Goal: Task Accomplishment & Management: Complete application form

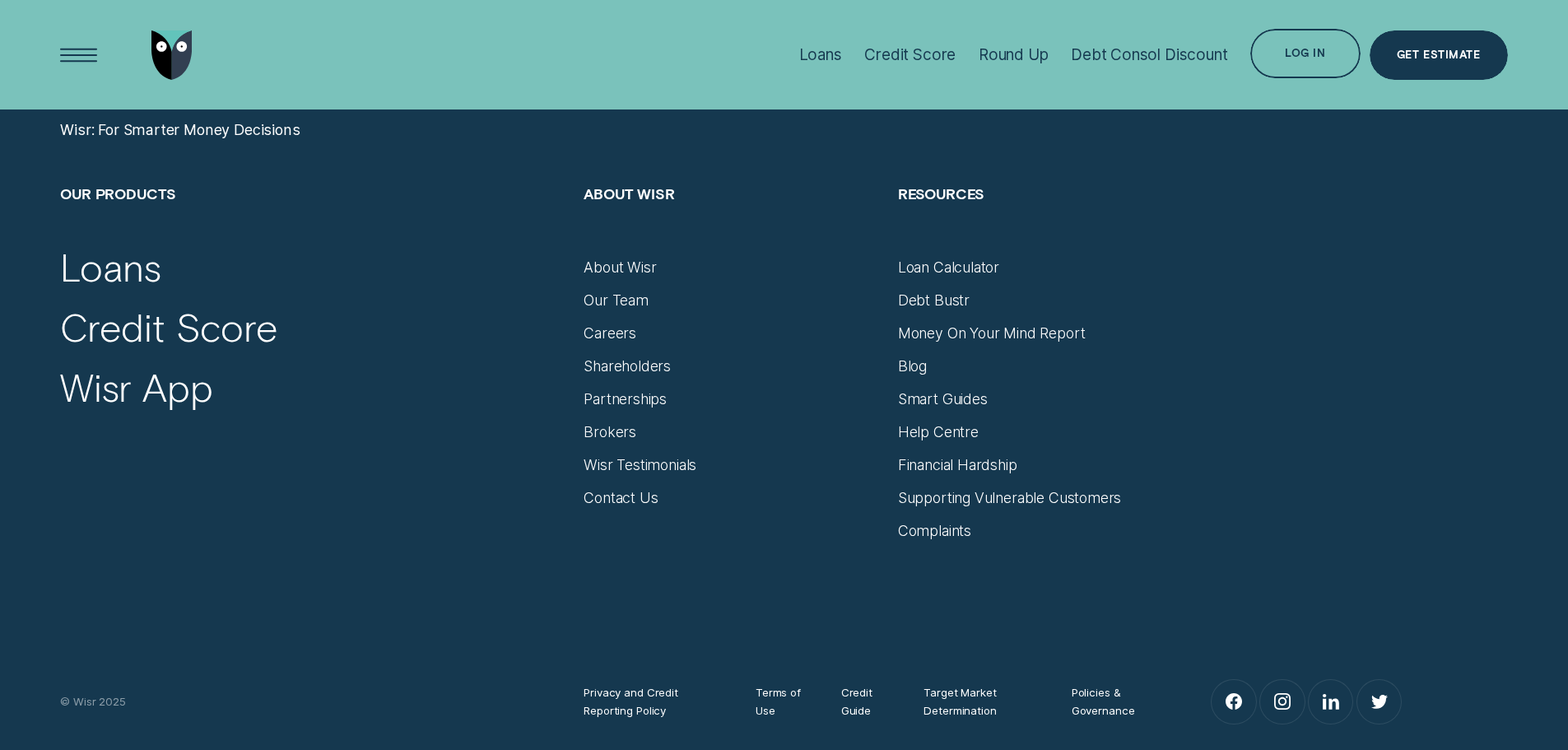
scroll to position [6889, 0]
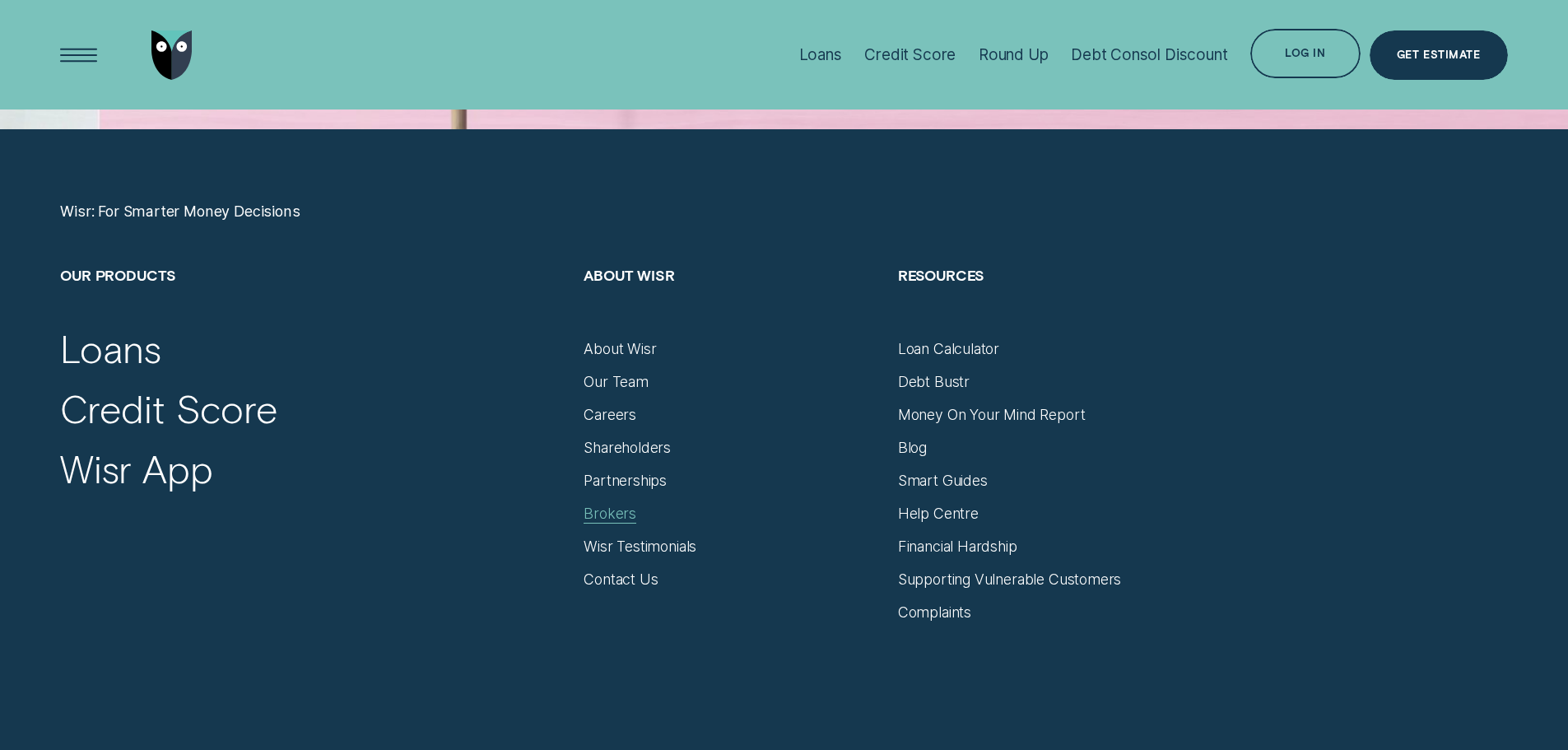
click at [627, 520] on div "Brokers" at bounding box center [610, 514] width 53 height 18
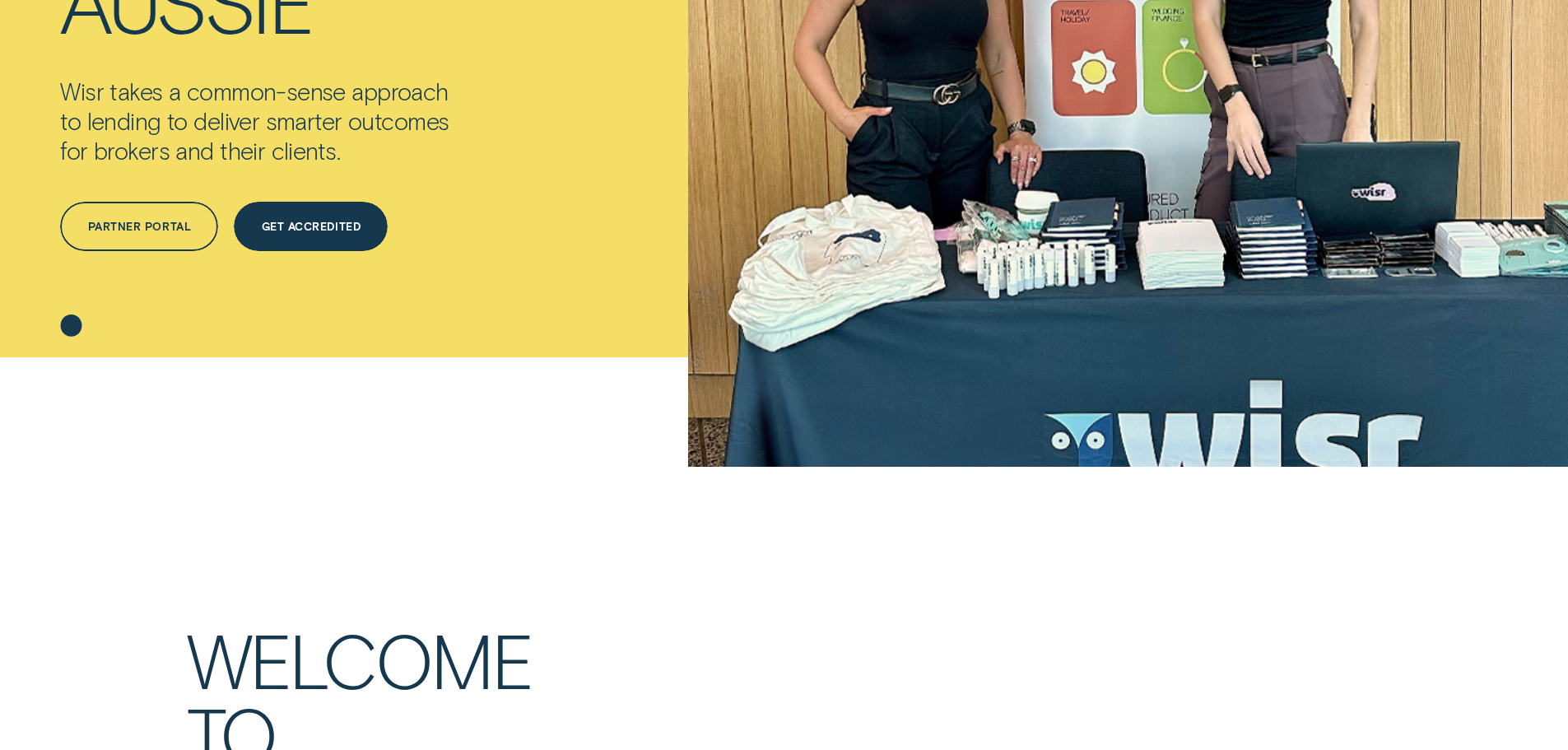
scroll to position [247, 0]
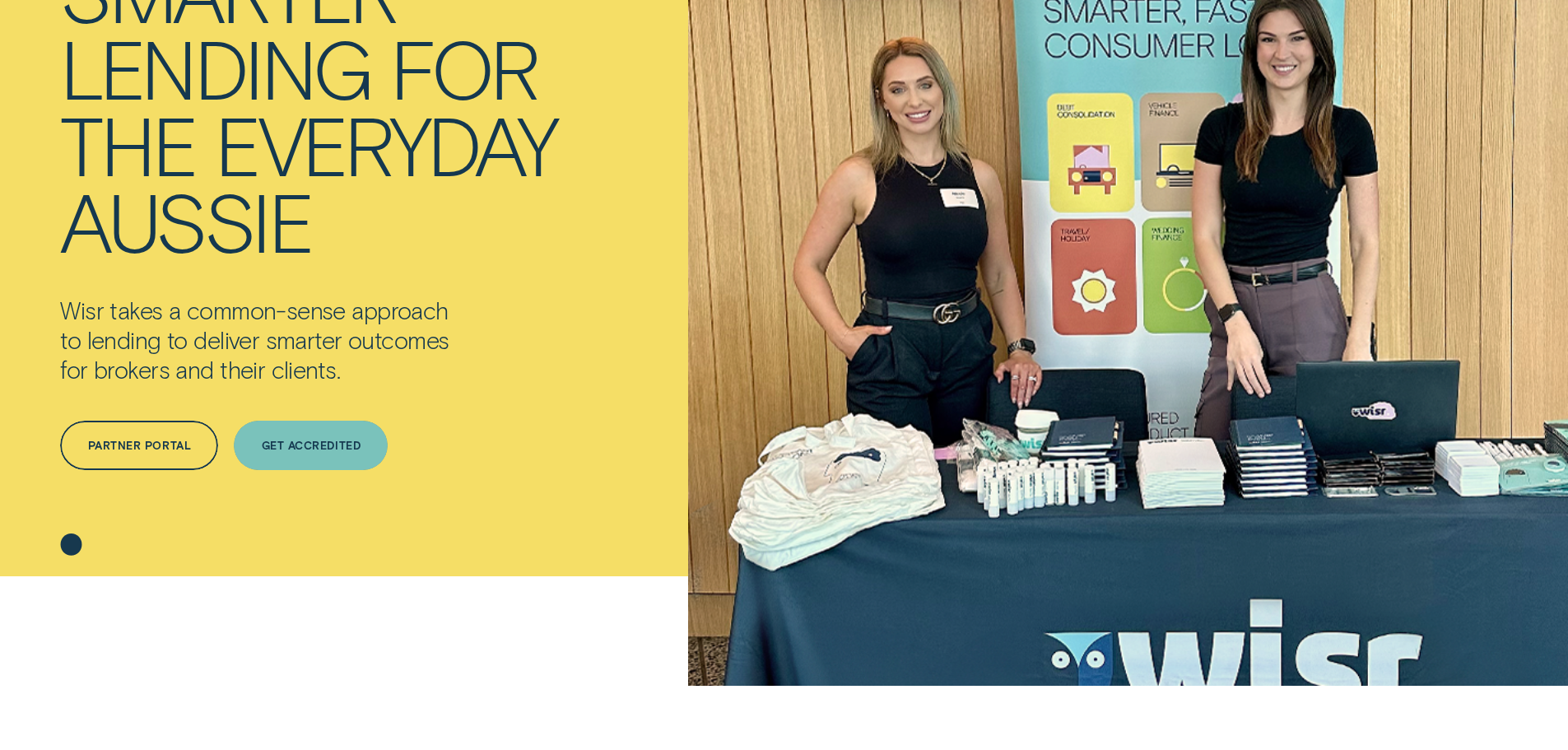
click at [328, 445] on div "Get Accredited" at bounding box center [311, 445] width 99 height 10
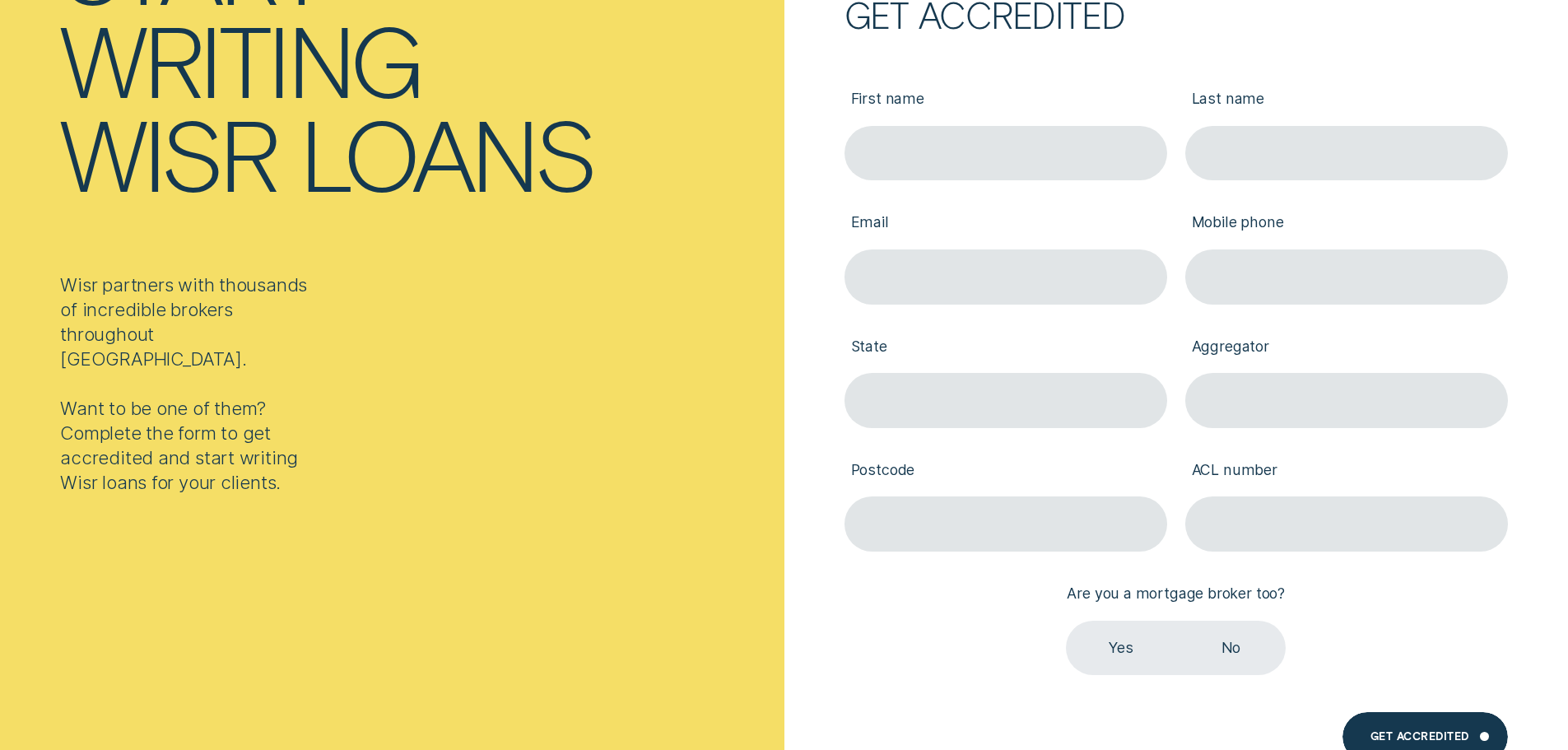
scroll to position [247, 0]
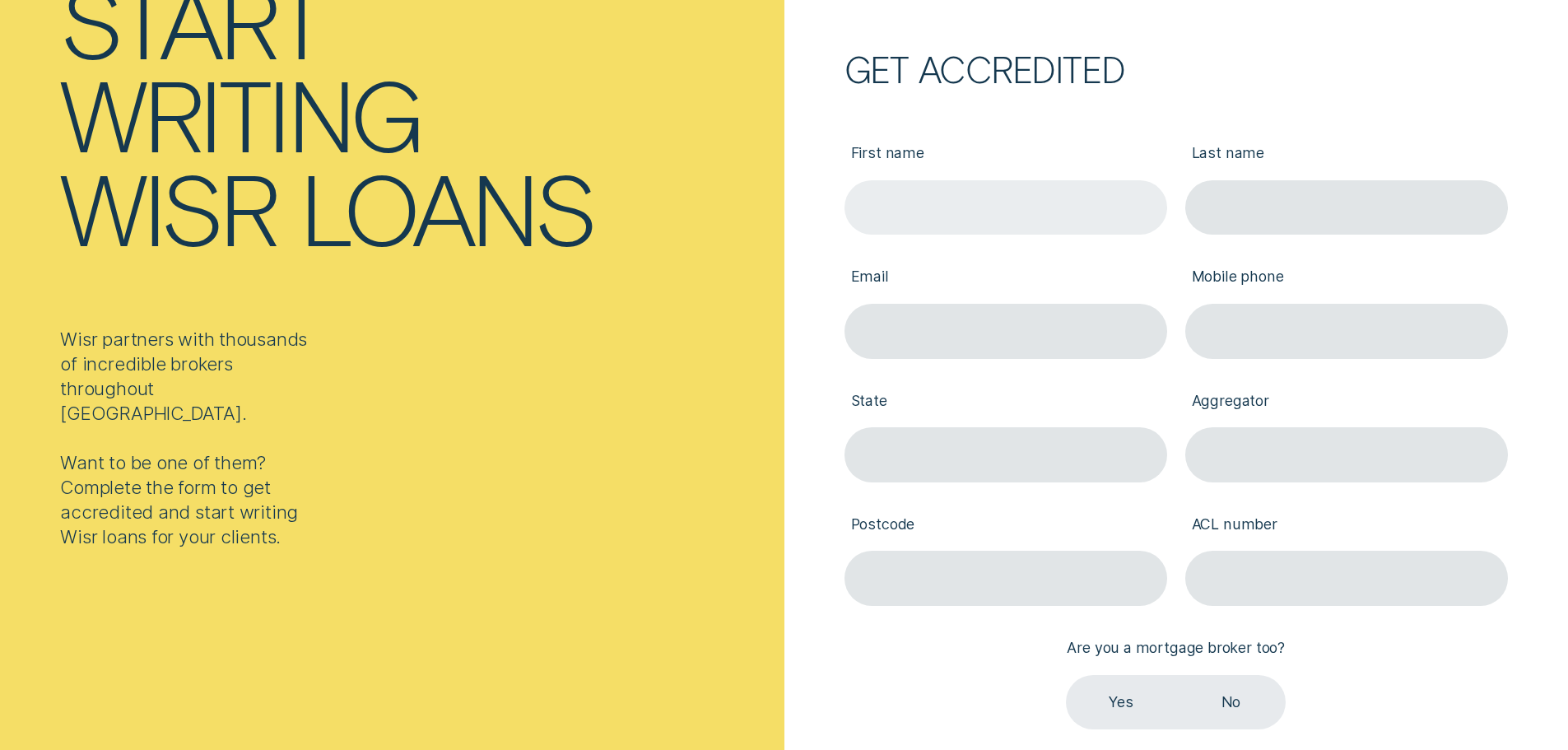
click at [940, 216] on input "First name" at bounding box center [1005, 208] width 323 height 55
paste input "Kritesh"
type input "Kritesh"
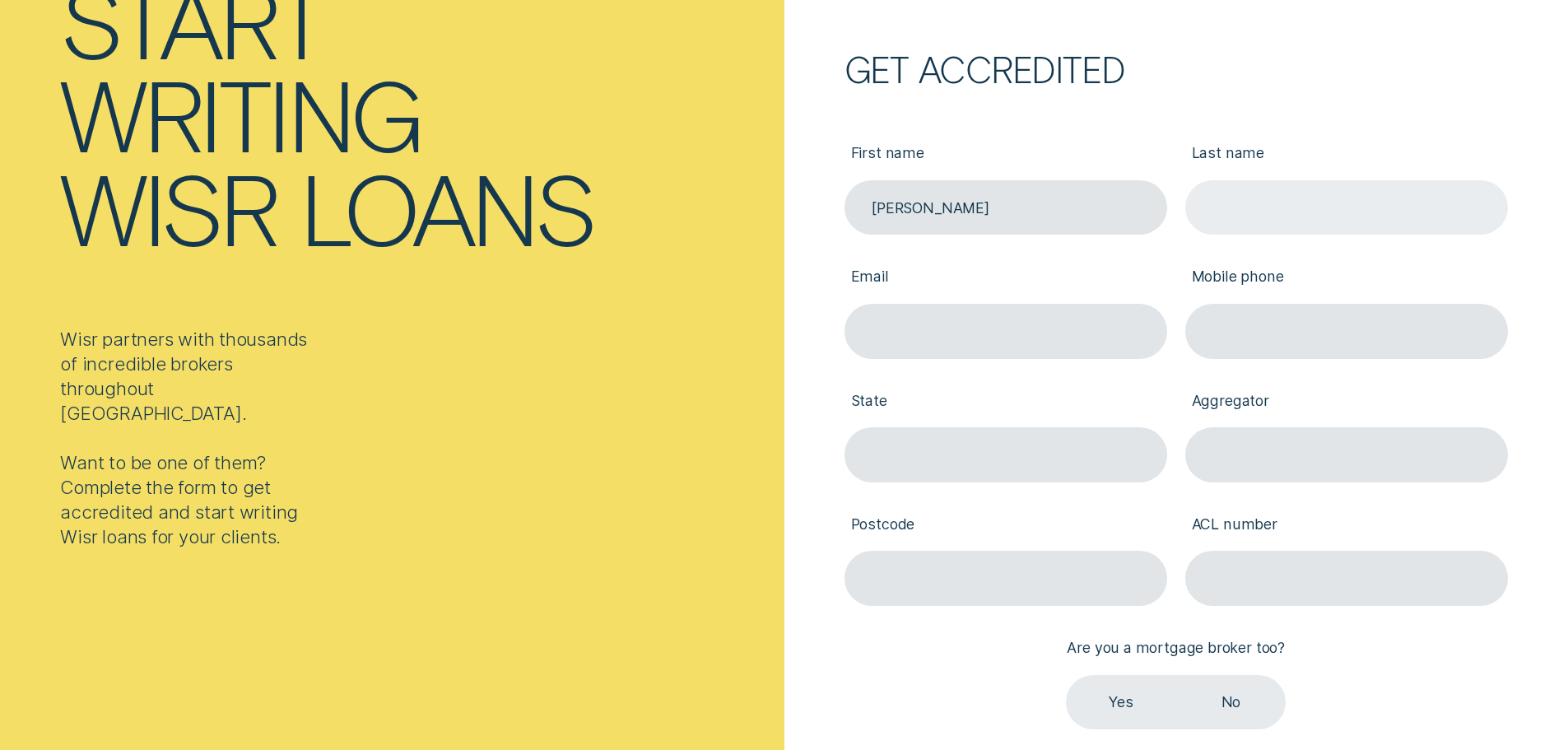
click at [1301, 205] on input "Last name" at bounding box center [1347, 208] width 323 height 55
paste input "Neupane"
type input "Neupane"
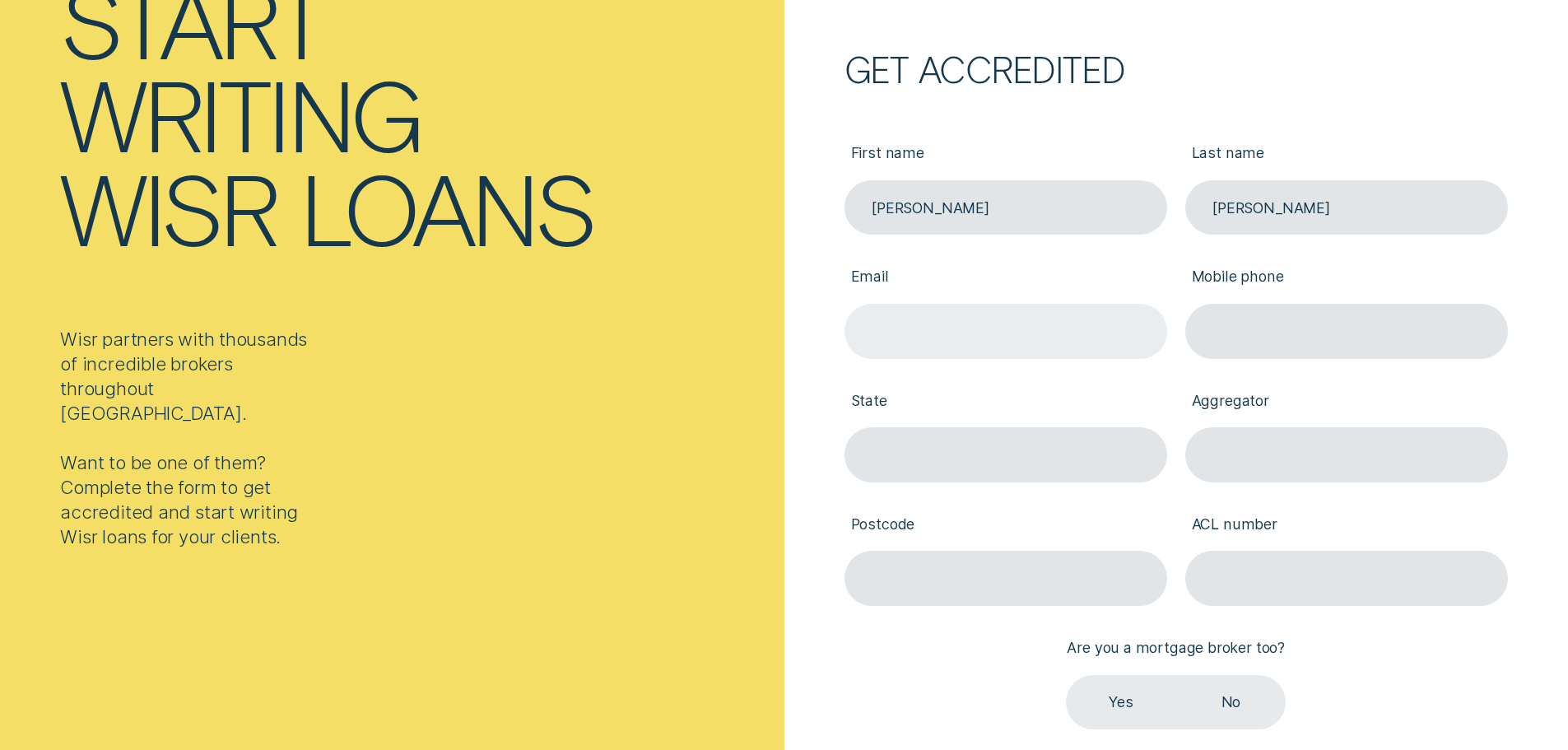
click at [949, 325] on input "Email" at bounding box center [1005, 331] width 323 height 55
paste input "kritesh_updates@homeloanexperts.com.au"
type input "kritesh_updates@homeloanexperts.com.au"
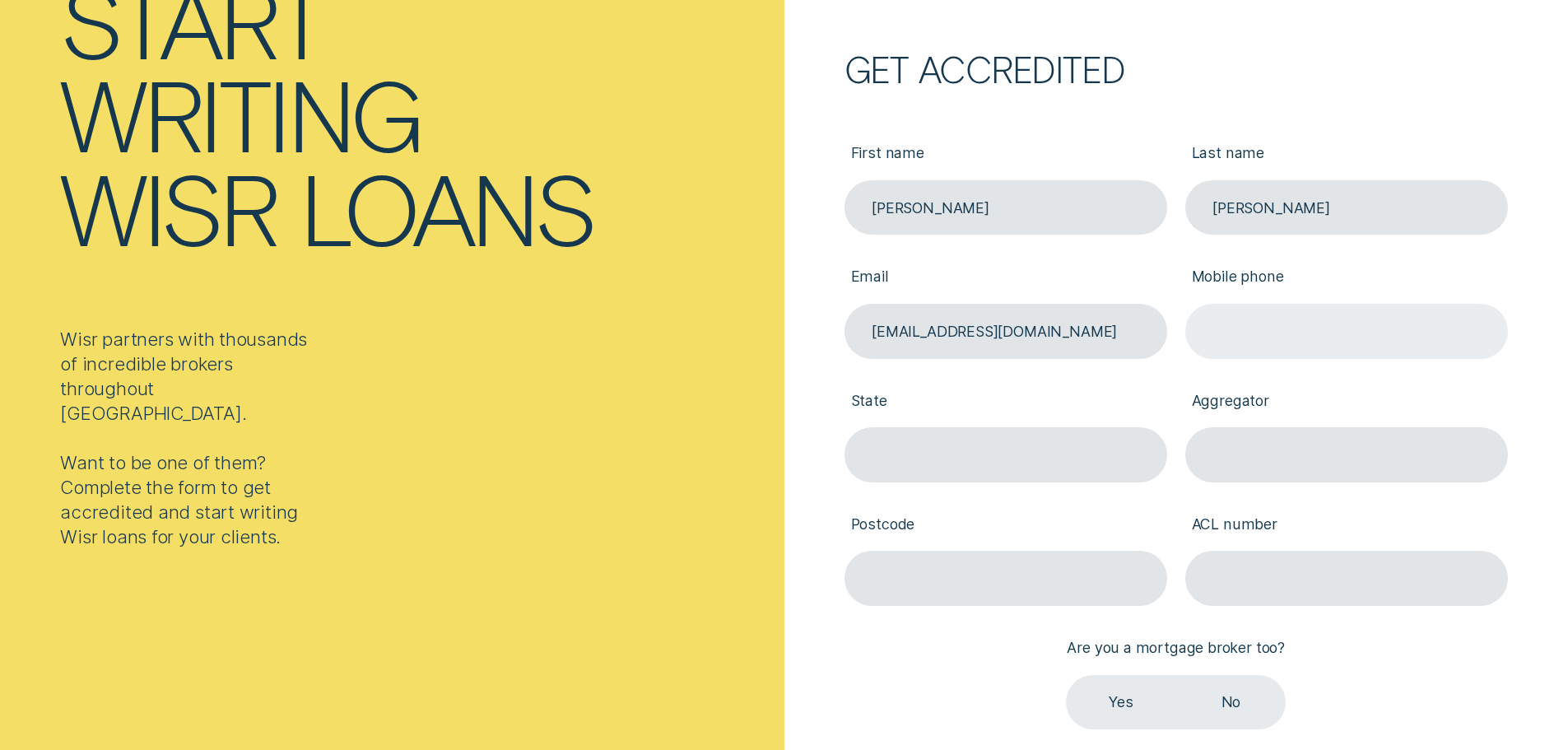
click at [1234, 319] on input "Mobile phone" at bounding box center [1347, 331] width 323 height 55
paste input "0406 242 395"
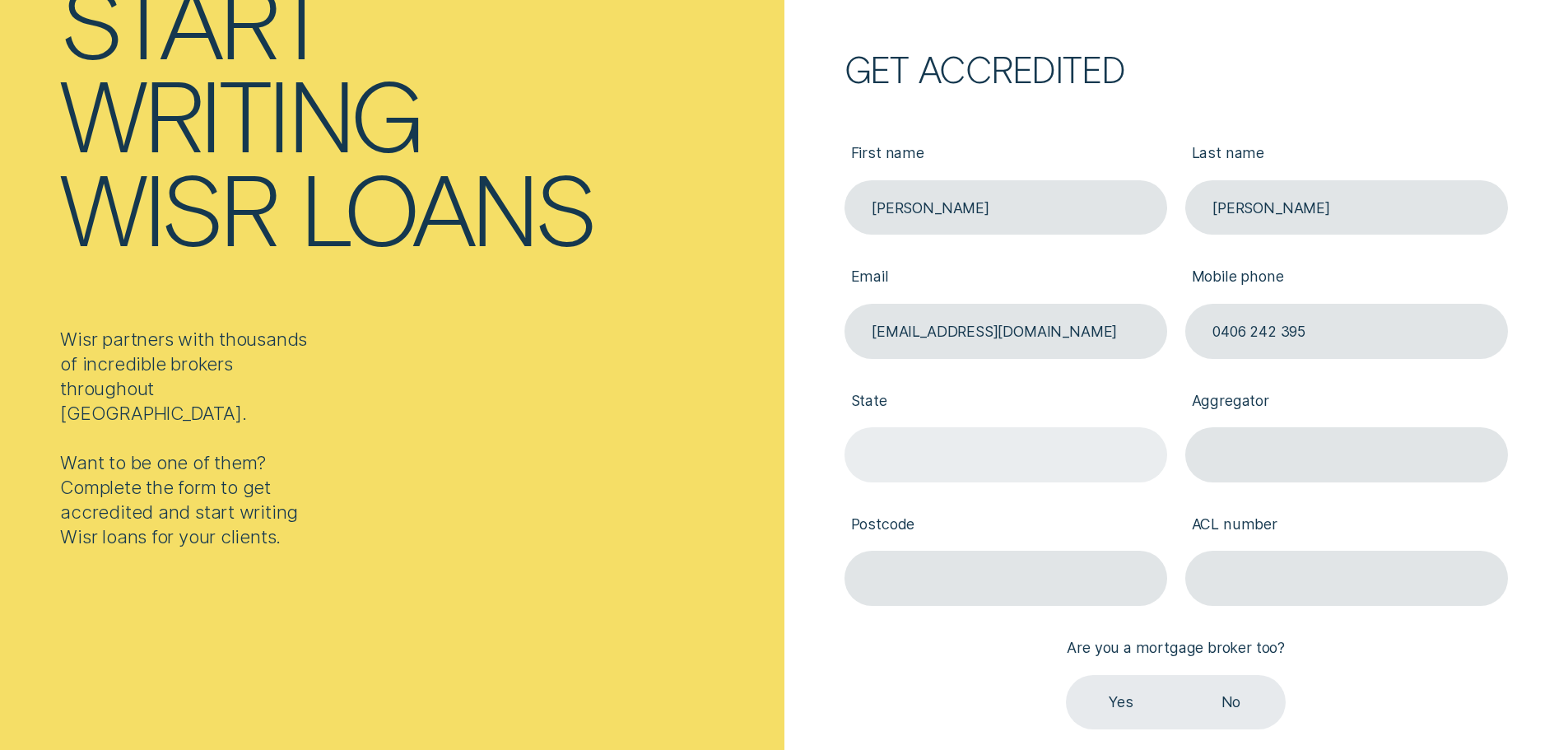
type input "0406 242 395"
click at [940, 478] on input "State" at bounding box center [1005, 455] width 323 height 55
type input "NSW"
type input "2138"
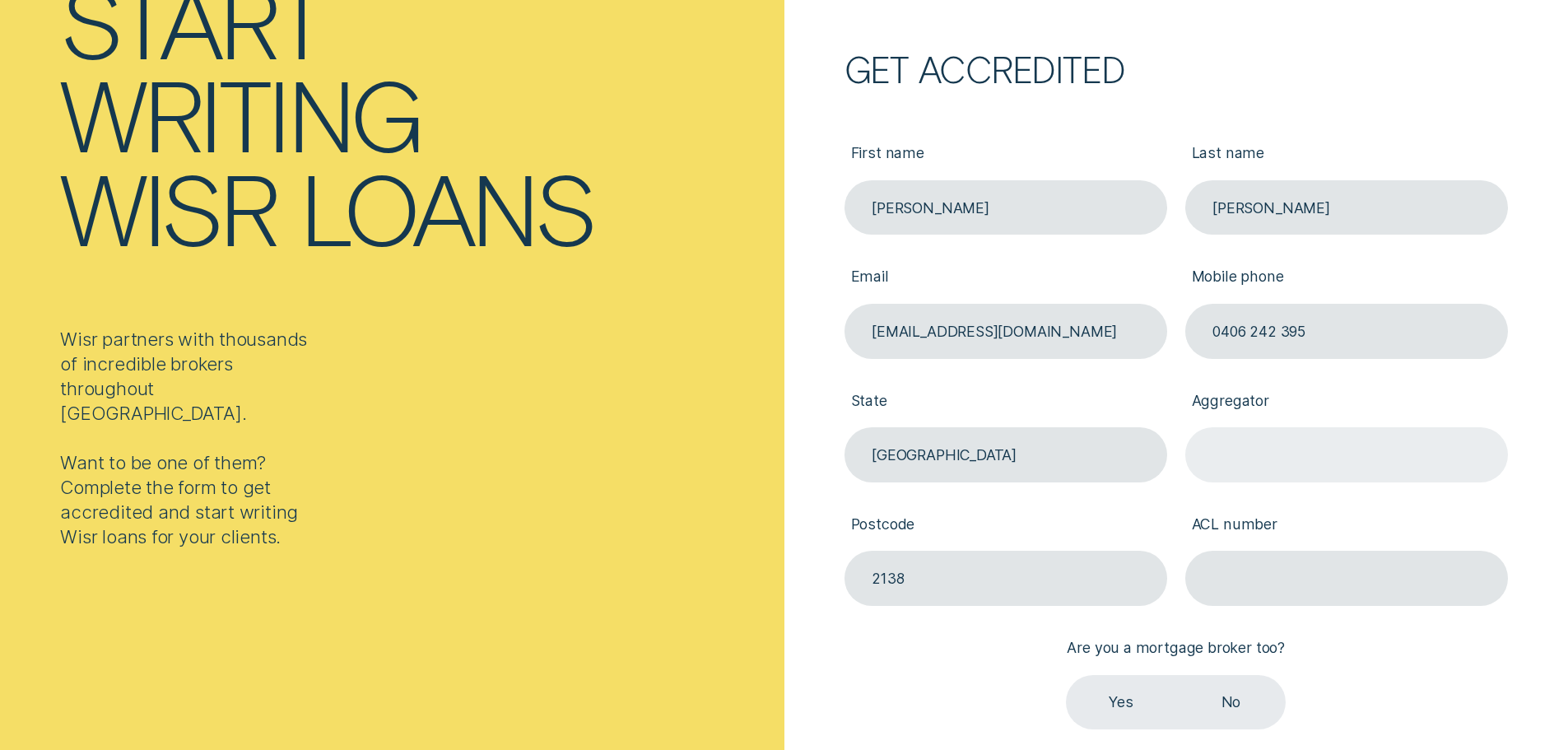
click at [1272, 455] on input "Aggregator" at bounding box center [1347, 455] width 323 height 55
type input "Connective Broker Services Pty Ltd"
click at [1273, 595] on input "ACL number" at bounding box center [1347, 578] width 323 height 55
type input "383528"
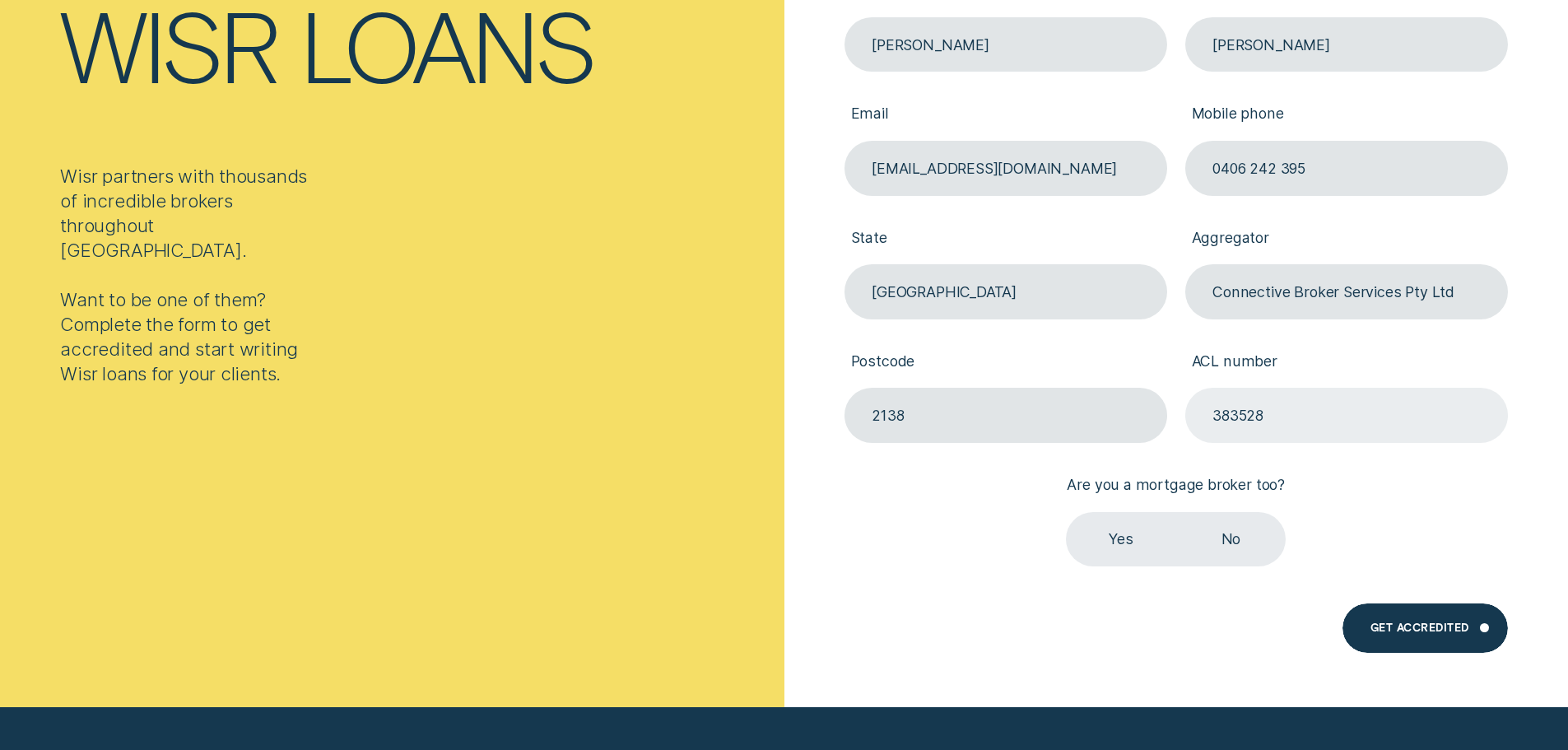
scroll to position [412, 0]
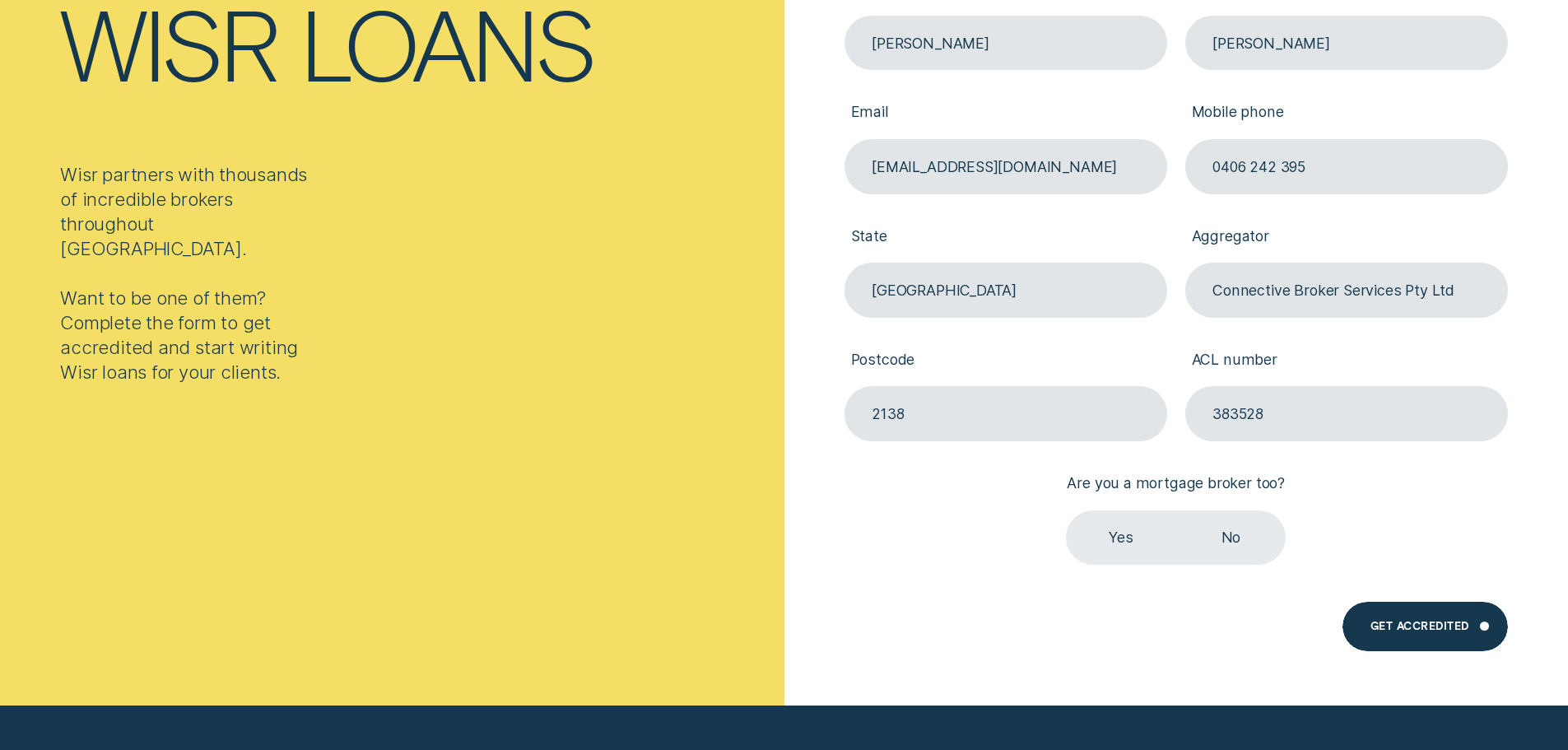
click at [1106, 542] on label "Yes" at bounding box center [1121, 538] width 110 height 55
click at [1066, 510] on input "Yes" at bounding box center [1066, 510] width 0 height 0
click at [1406, 619] on div "Get Accredited" at bounding box center [1424, 627] width 165 height 49
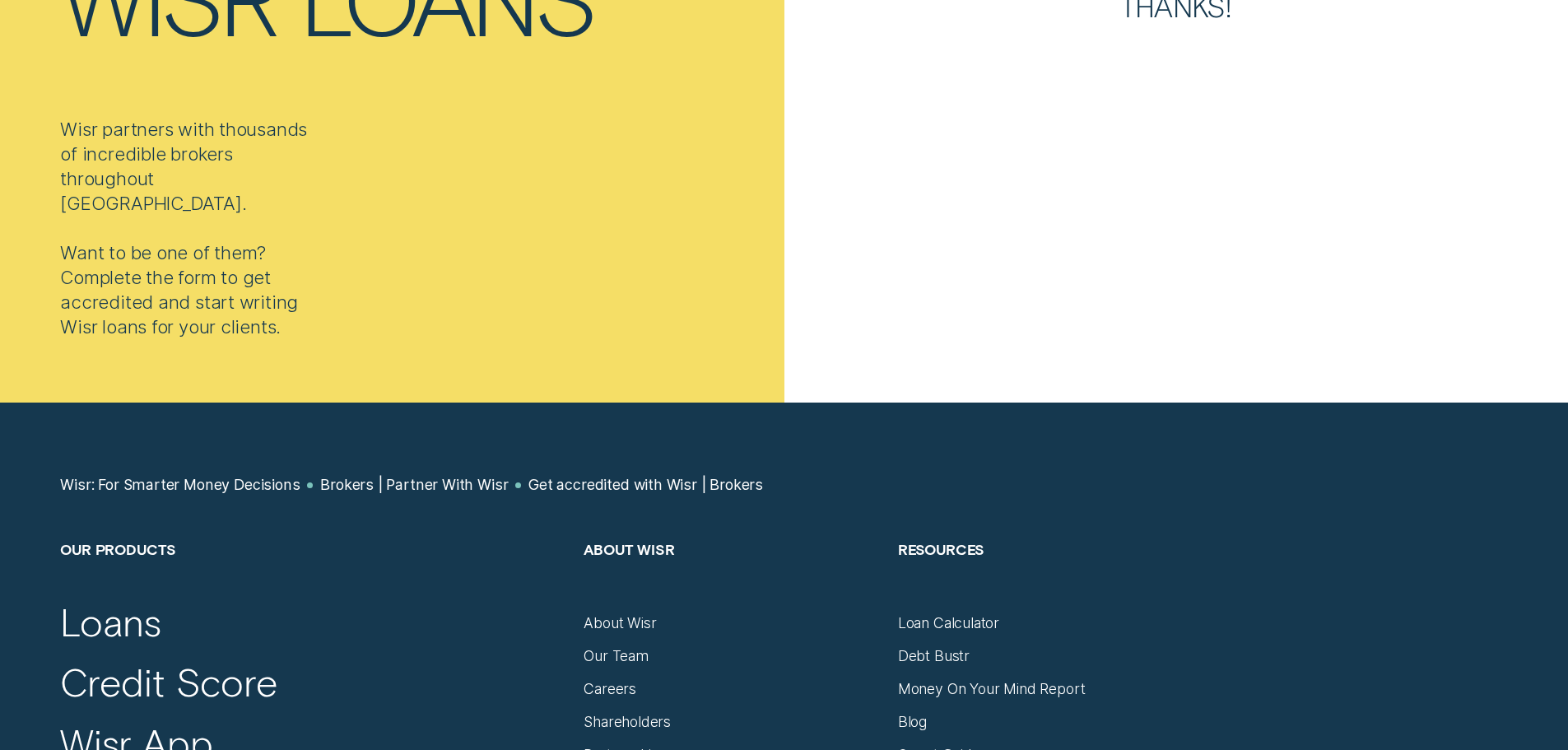
scroll to position [659, 0]
